Goal: Task Accomplishment & Management: Manage account settings

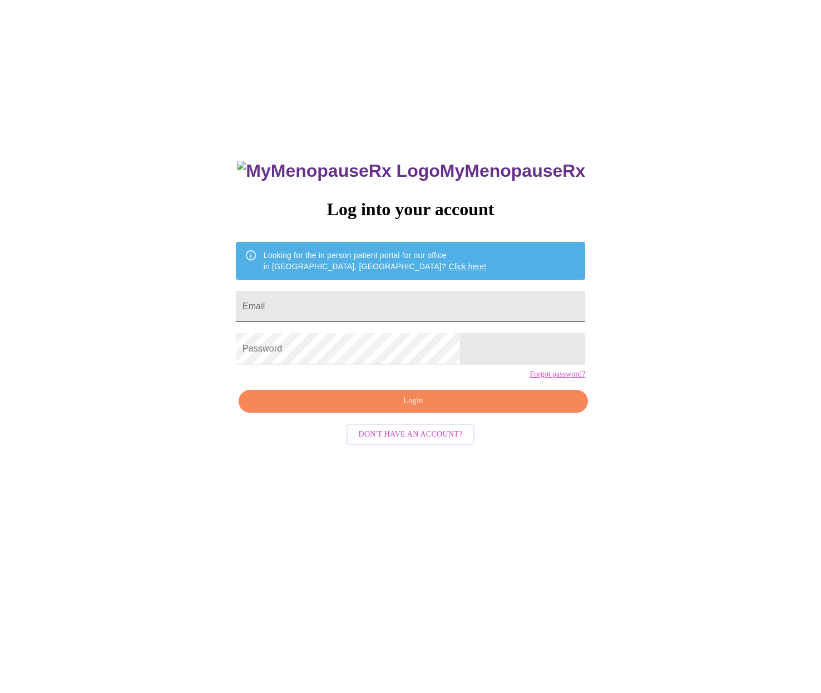
click at [359, 307] on input "Email" at bounding box center [410, 306] width 349 height 31
type input "[EMAIL_ADDRESS][DOMAIN_NAME]"
click at [376, 408] on span "Login" at bounding box center [413, 401] width 324 height 14
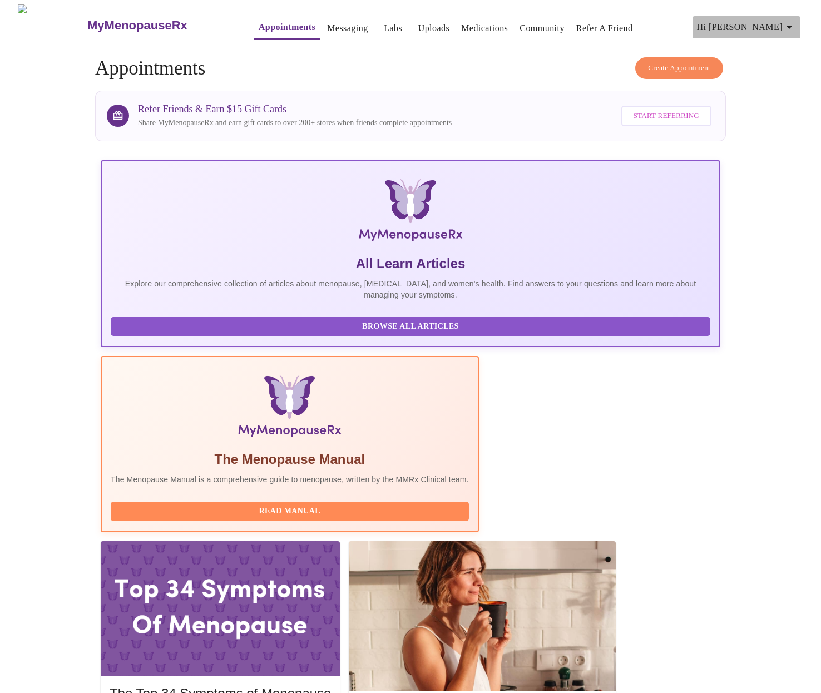
click at [792, 26] on icon "button" at bounding box center [789, 27] width 6 height 3
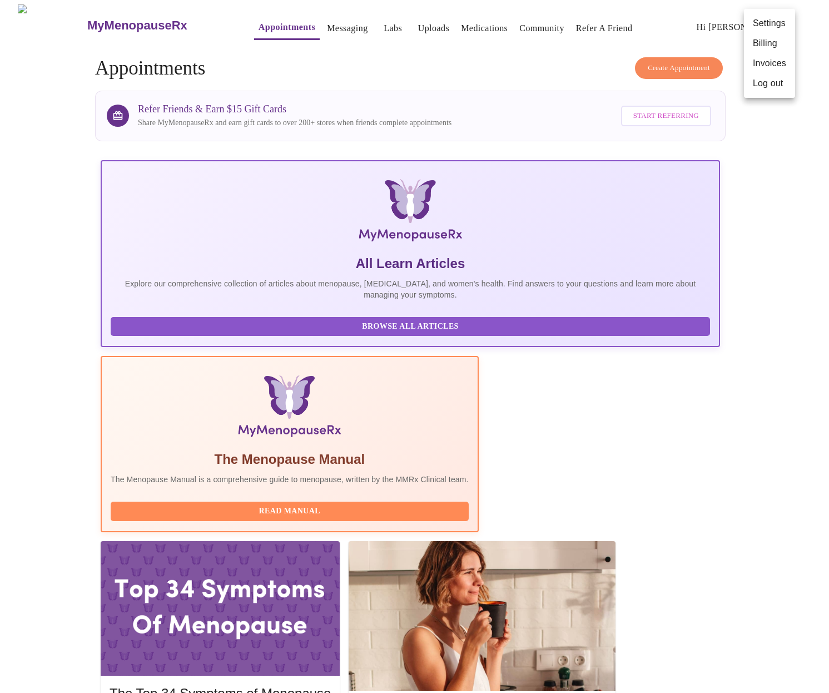
click at [772, 65] on li "Invoices" at bounding box center [769, 63] width 51 height 20
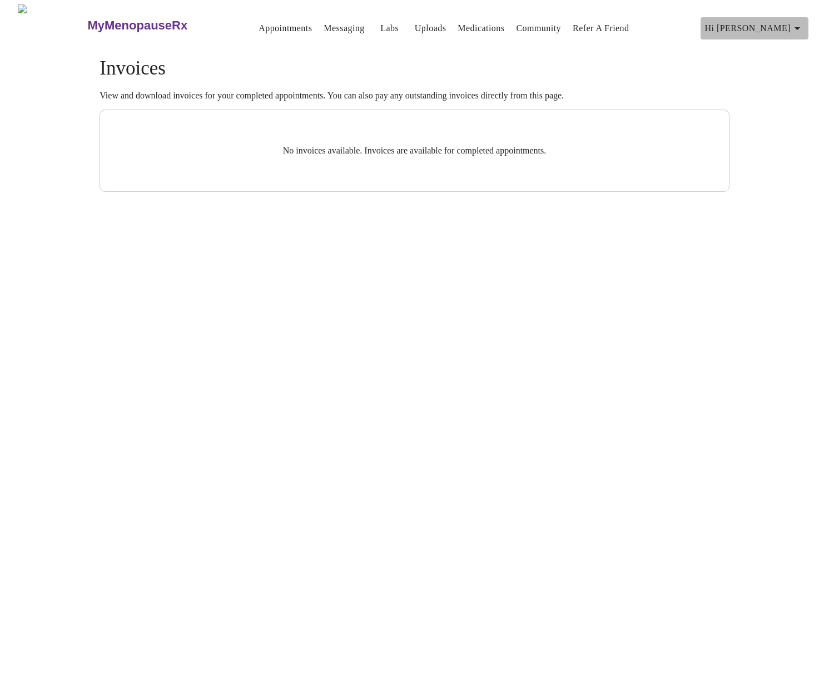
click at [800, 27] on icon "button" at bounding box center [798, 28] width 6 height 3
click at [780, 44] on li "Billing" at bounding box center [777, 44] width 51 height 20
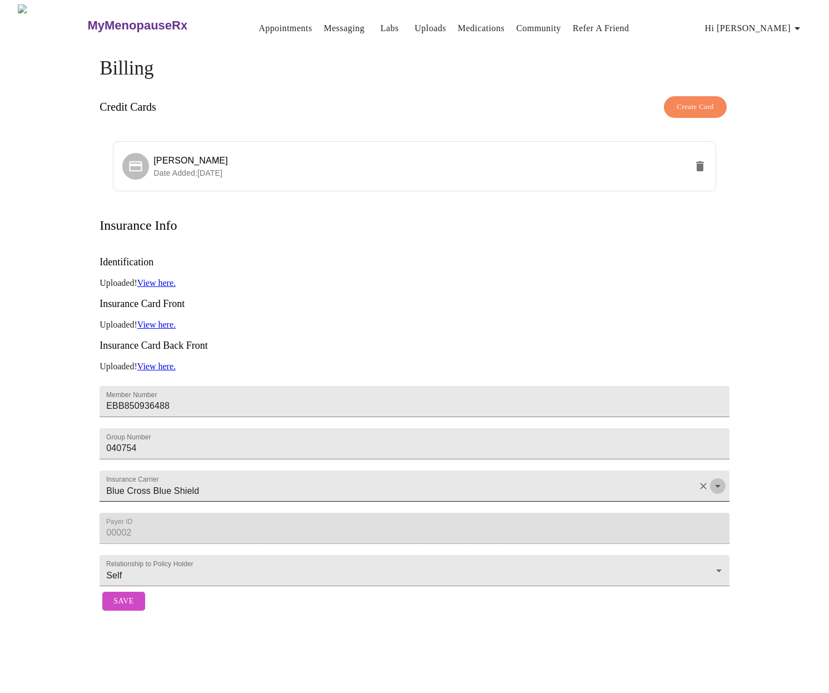
click at [716, 485] on icon "Open" at bounding box center [718, 486] width 6 height 3
click at [762, 462] on div "Billing Credit Cards Create Card [PERSON_NAME] Date Added: [DATE] Insurance Inf…" at bounding box center [415, 336] width 712 height 559
drag, startPoint x: 173, startPoint y: 366, endPoint x: 59, endPoint y: 366, distance: 114.0
click at [59, 366] on div "Billing Credit Cards Create Card [PERSON_NAME] Date Added: [DATE] Insurance Inf…" at bounding box center [415, 336] width 712 height 559
drag, startPoint x: 173, startPoint y: 362, endPoint x: 79, endPoint y: 359, distance: 94.0
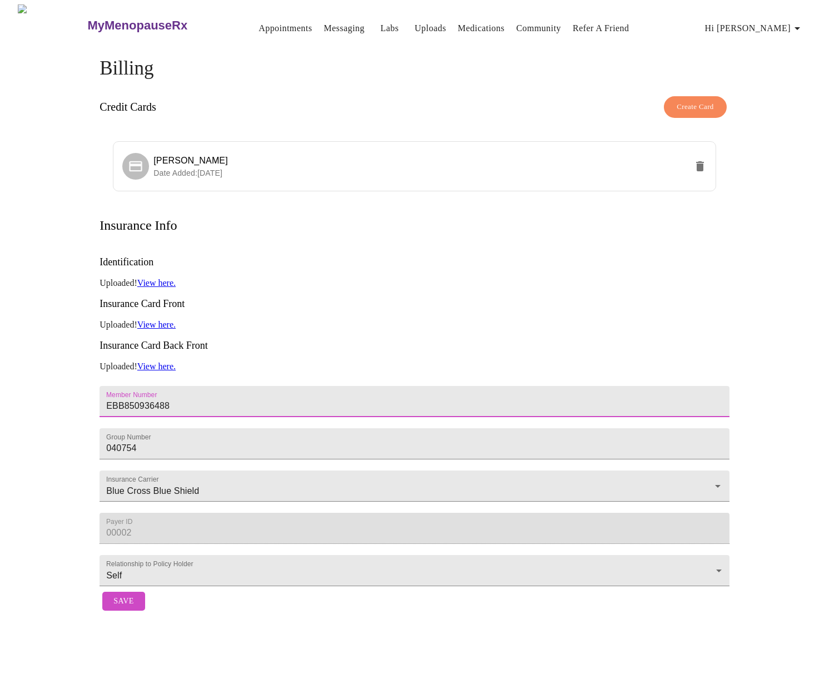
click at [79, 359] on div "Billing Credit Cards Create Card [PERSON_NAME] Date Added: [DATE] Insurance Inf…" at bounding box center [415, 336] width 712 height 559
type input "Y4M850936488"
click at [120, 608] on span "Save" at bounding box center [123, 601] width 20 height 14
click at [161, 320] on link "View here." at bounding box center [156, 324] width 38 height 9
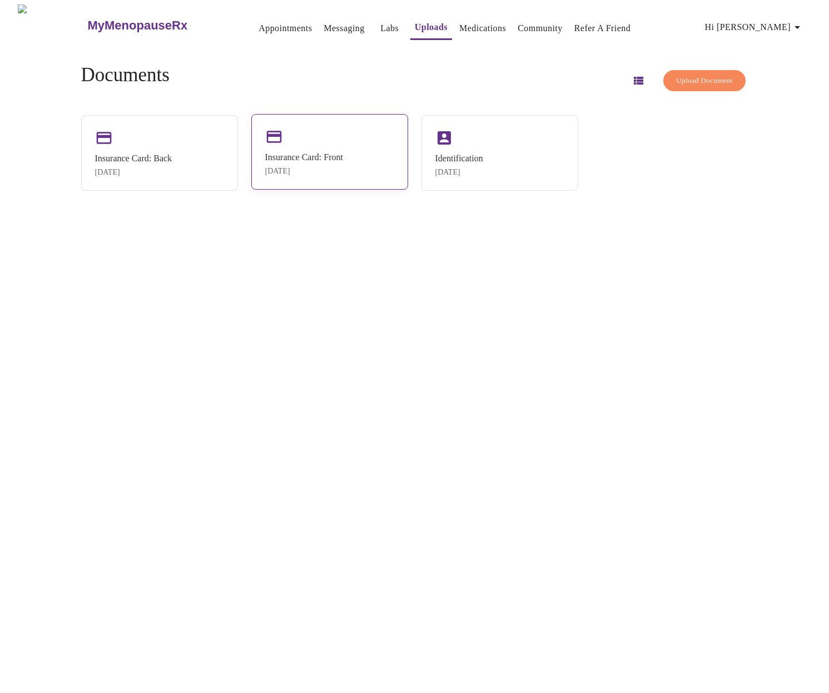
click at [343, 167] on div "Sep 11, 2025" at bounding box center [304, 171] width 78 height 9
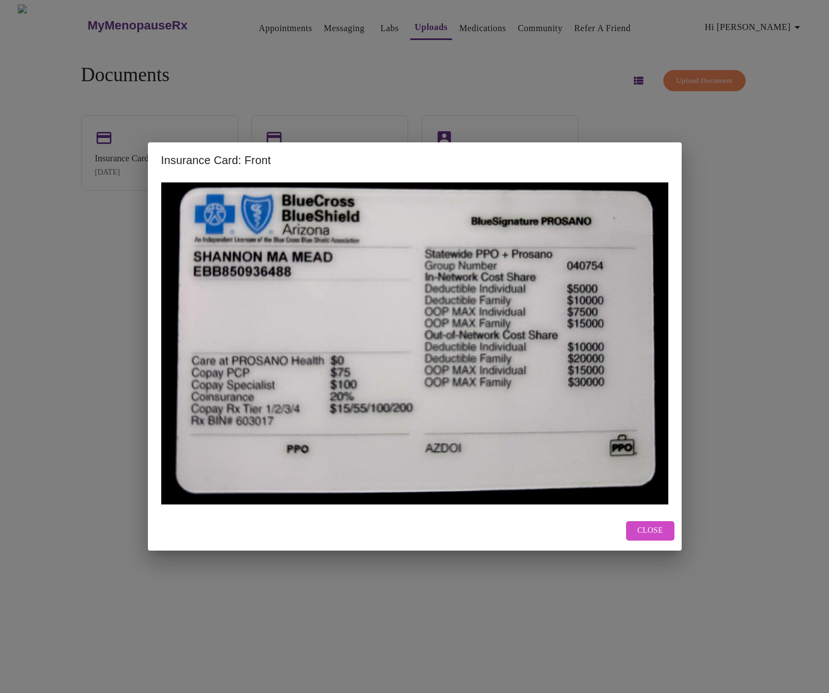
click at [653, 528] on span "Close" at bounding box center [650, 531] width 26 height 14
